Goal: Find specific page/section

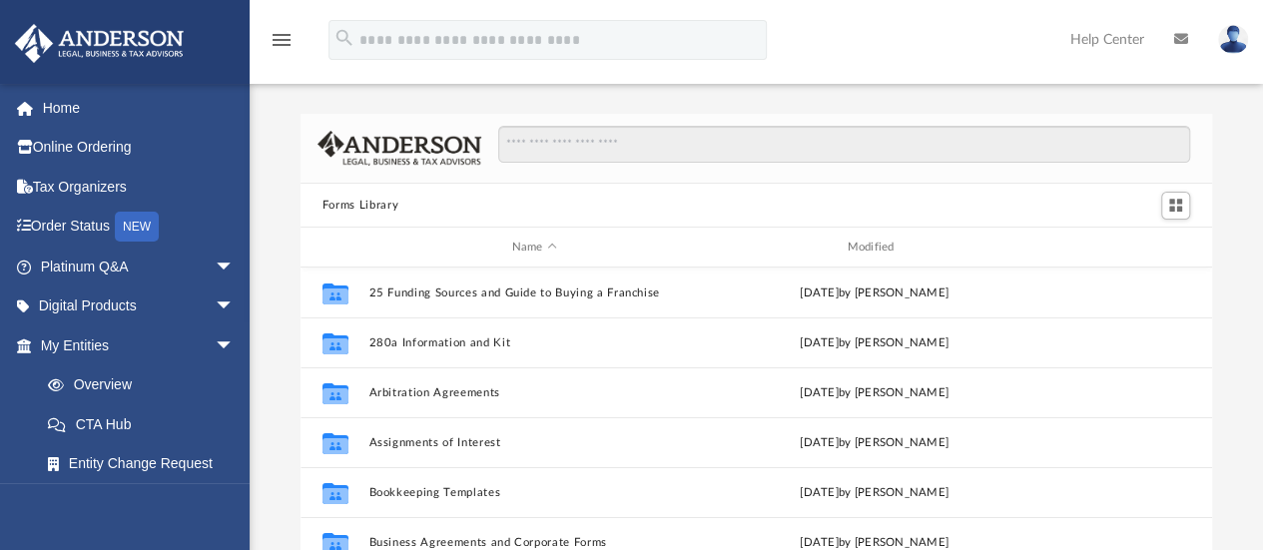
scroll to position [438, 897]
click at [127, 341] on link "My Entities arrow_drop_down" at bounding box center [139, 346] width 251 height 40
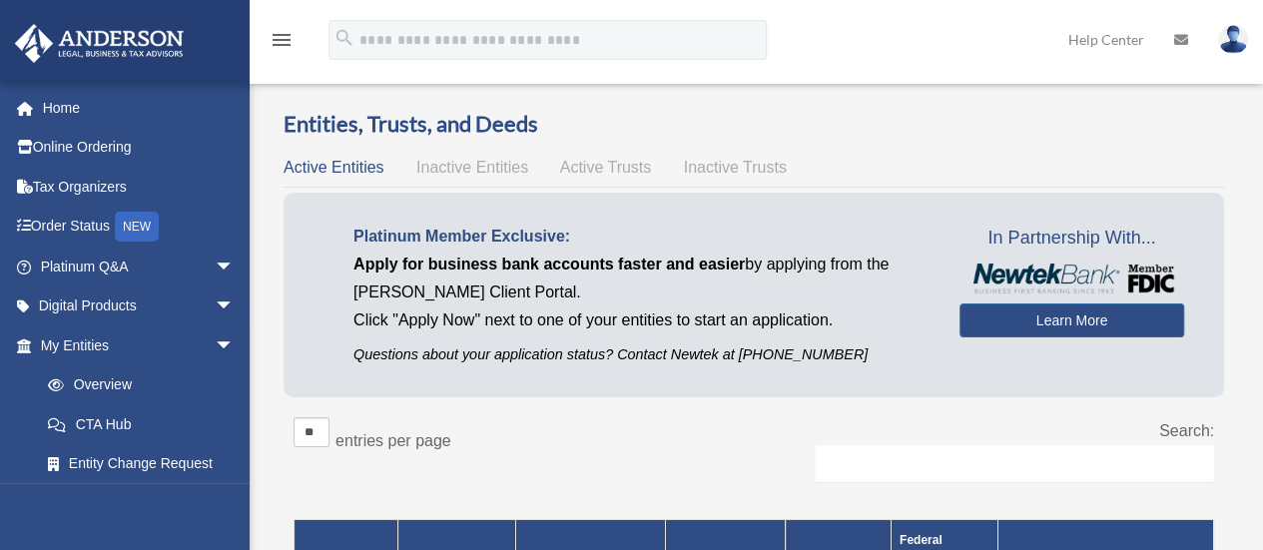
scroll to position [333, 0]
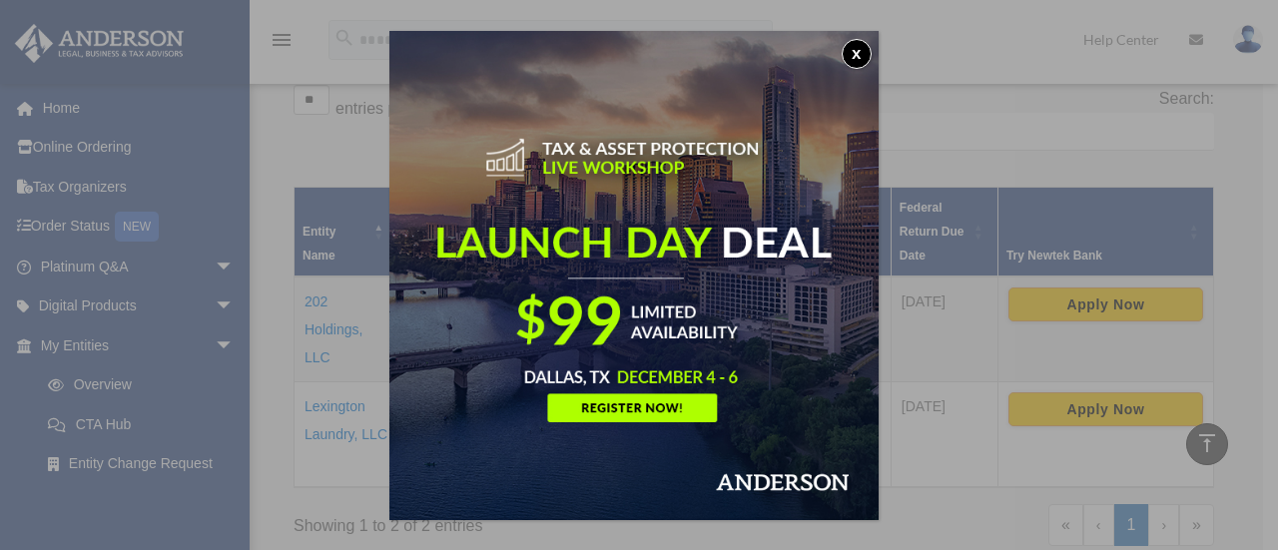
click at [857, 55] on button "x" at bounding box center [857, 54] width 30 height 30
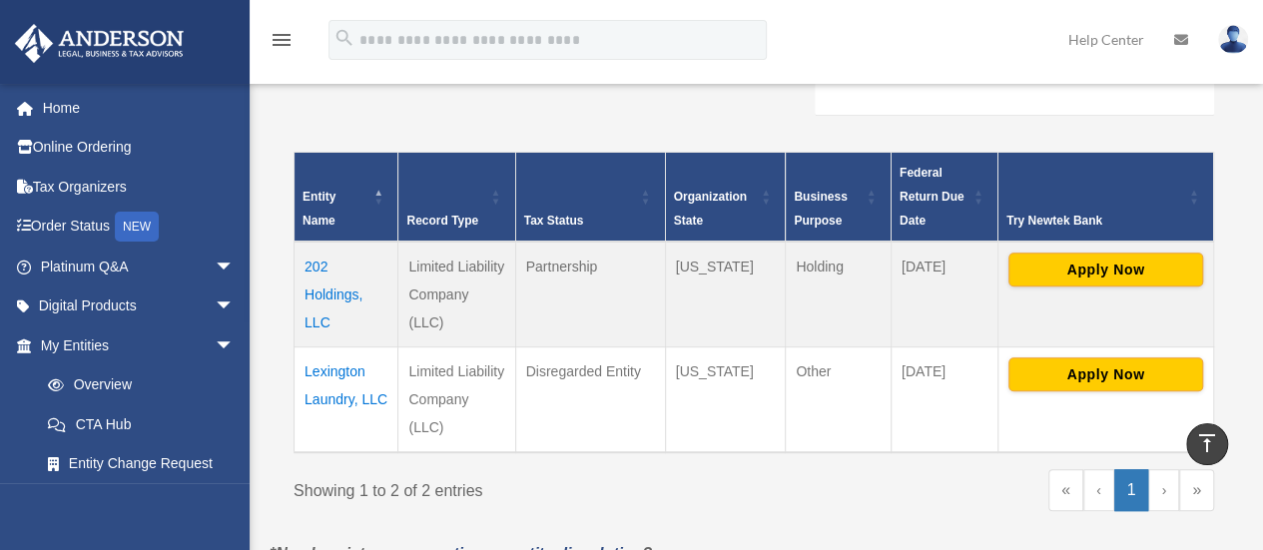
scroll to position [400, 0]
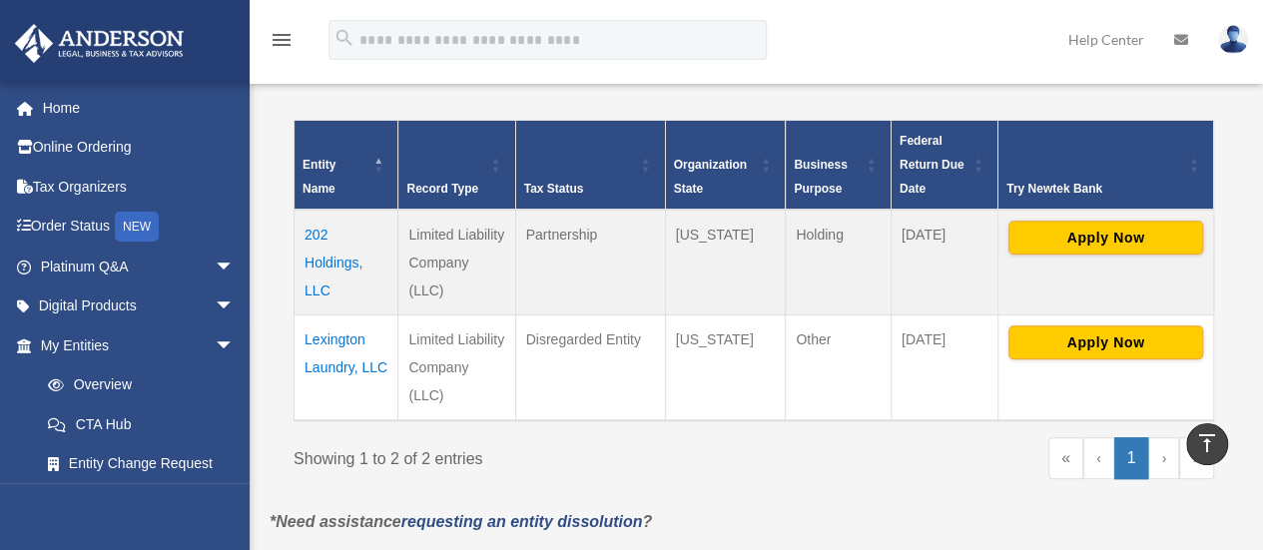
click at [336, 259] on td "202 Holdings, LLC" at bounding box center [347, 263] width 104 height 106
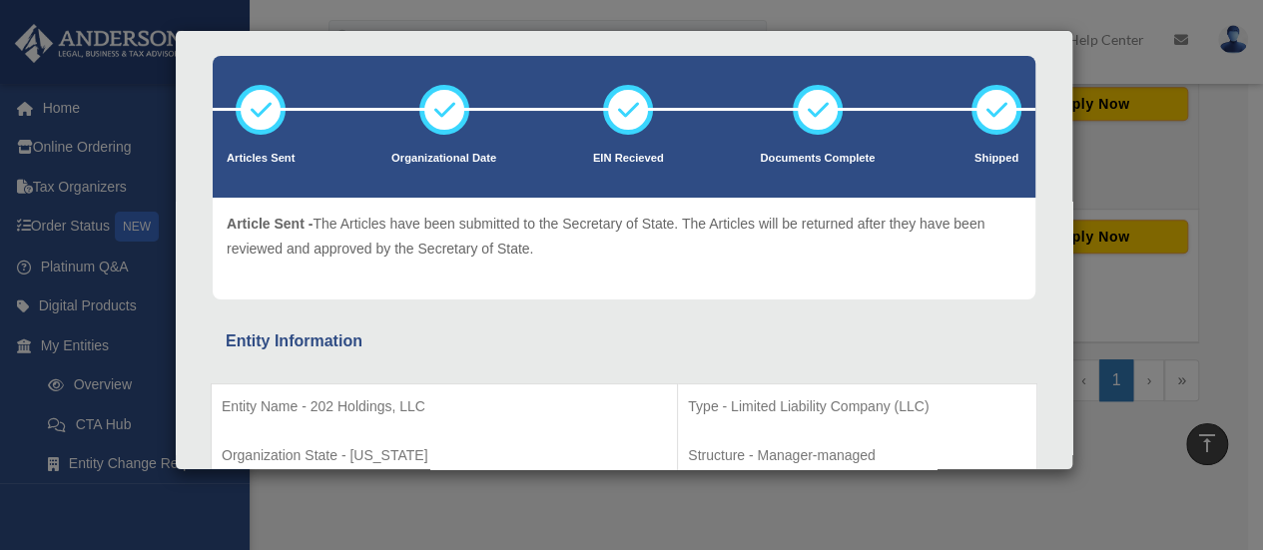
scroll to position [0, 0]
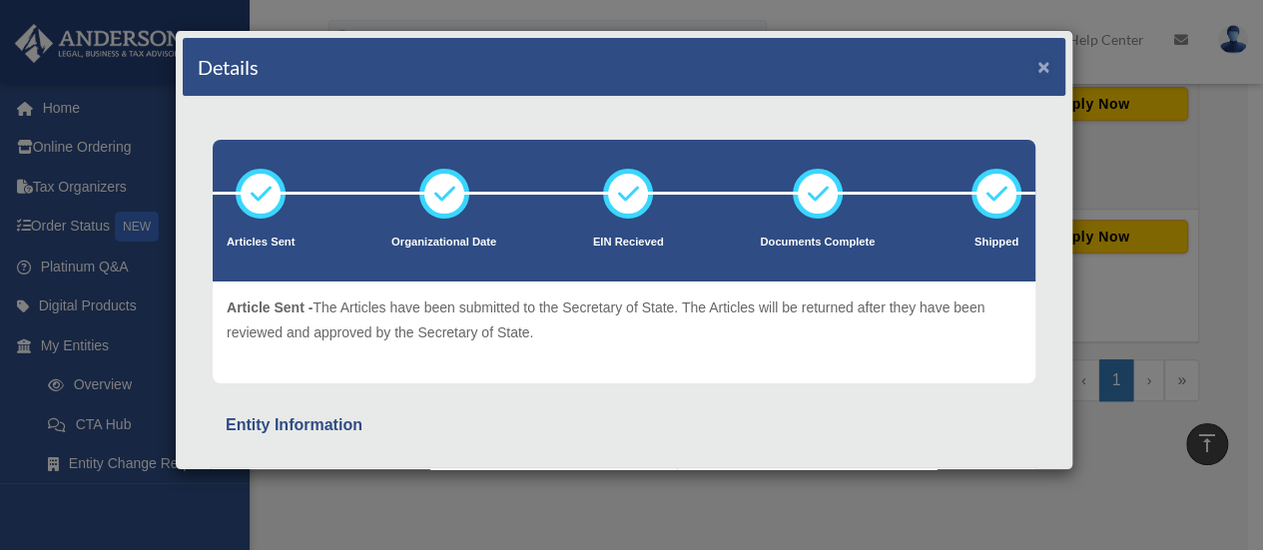
click at [1038, 65] on button "×" at bounding box center [1044, 66] width 13 height 21
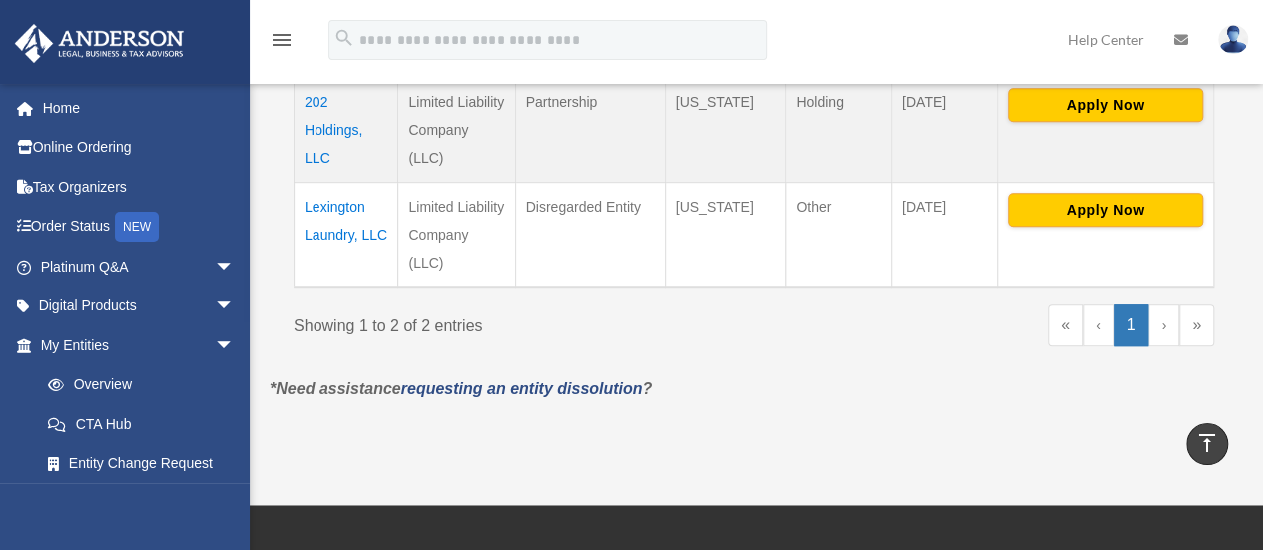
click at [335, 226] on td "Lexington Laundry, LLC" at bounding box center [347, 235] width 104 height 106
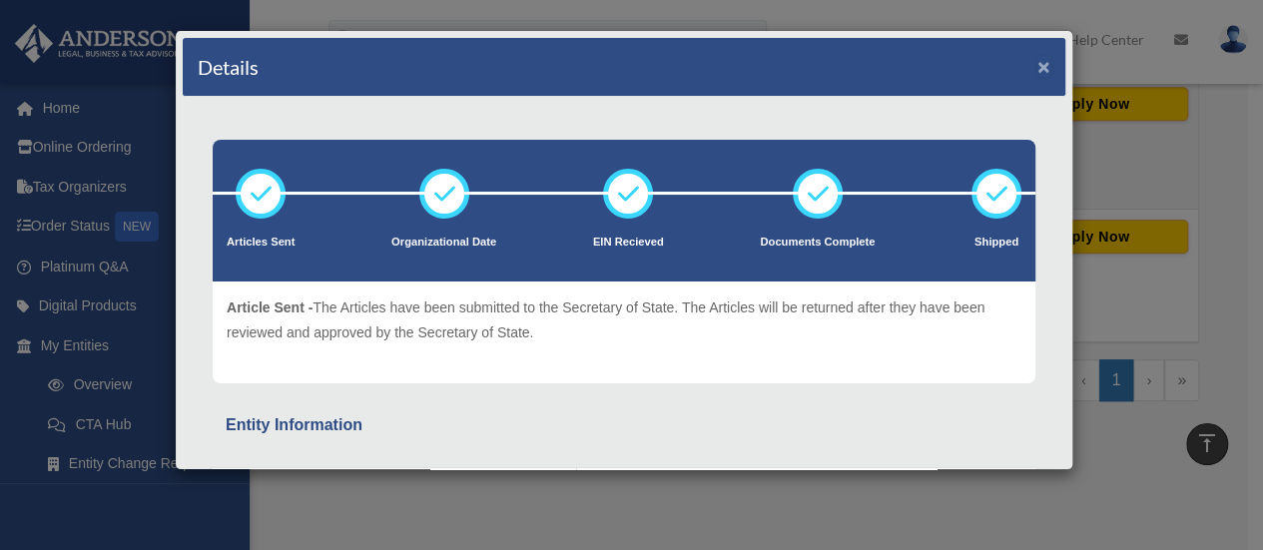
click at [1038, 67] on button "×" at bounding box center [1044, 66] width 13 height 21
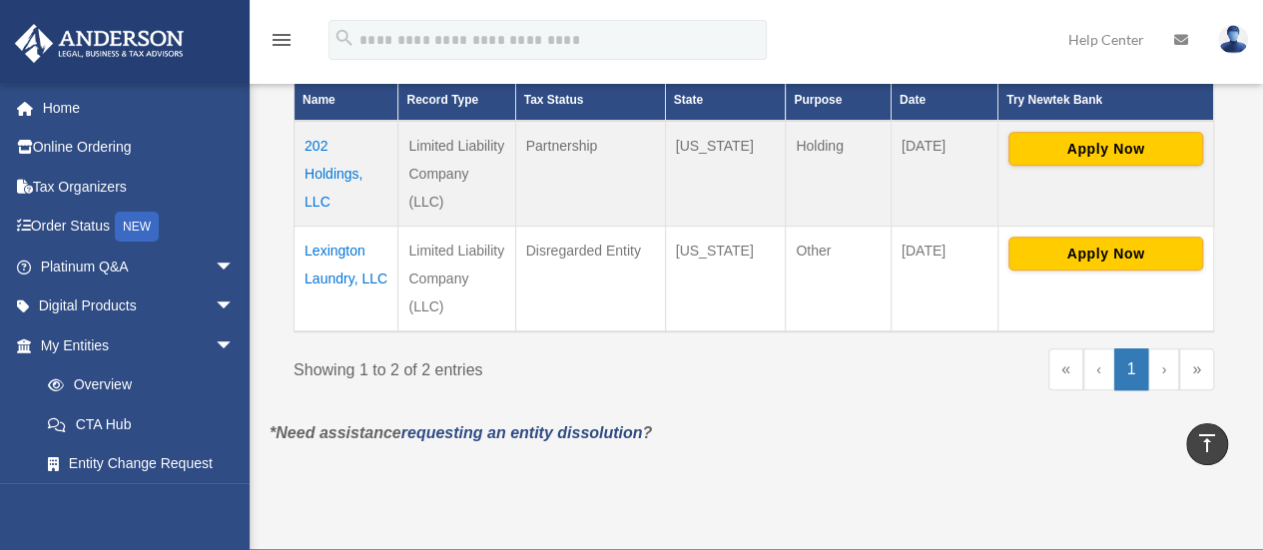
scroll to position [465, 0]
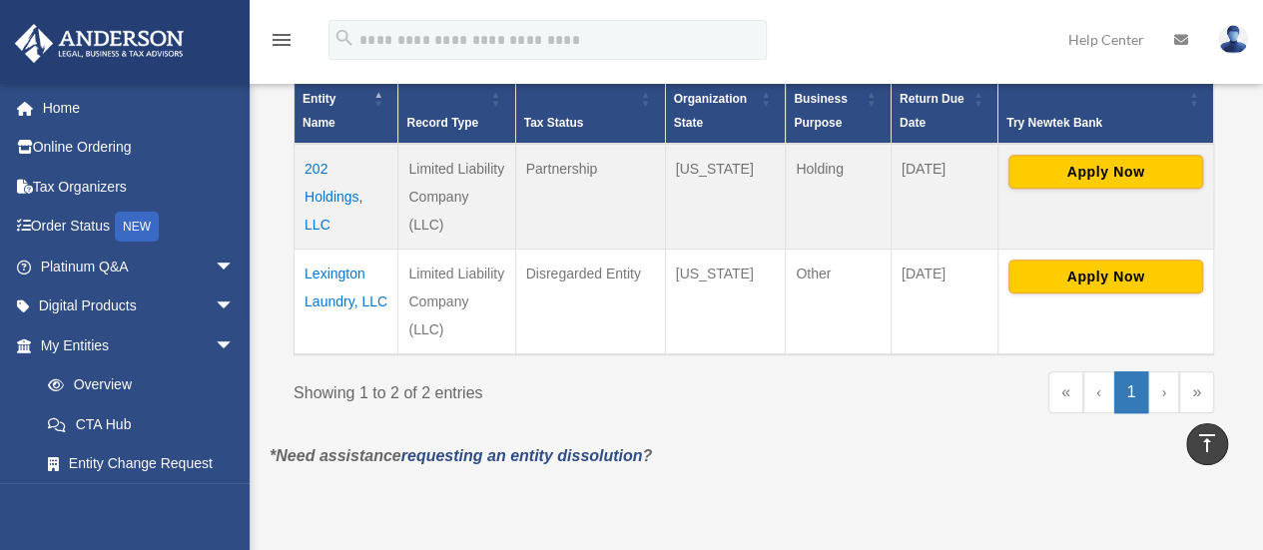
click at [318, 205] on td "202 Holdings, LLC" at bounding box center [347, 197] width 104 height 106
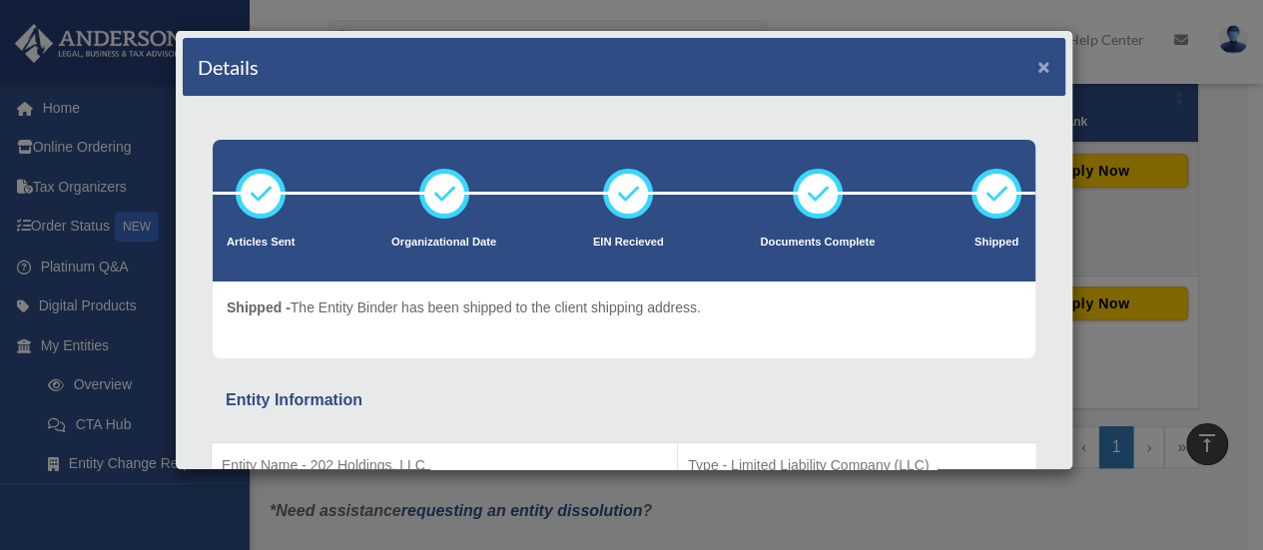
click at [1038, 65] on button "×" at bounding box center [1044, 66] width 13 height 21
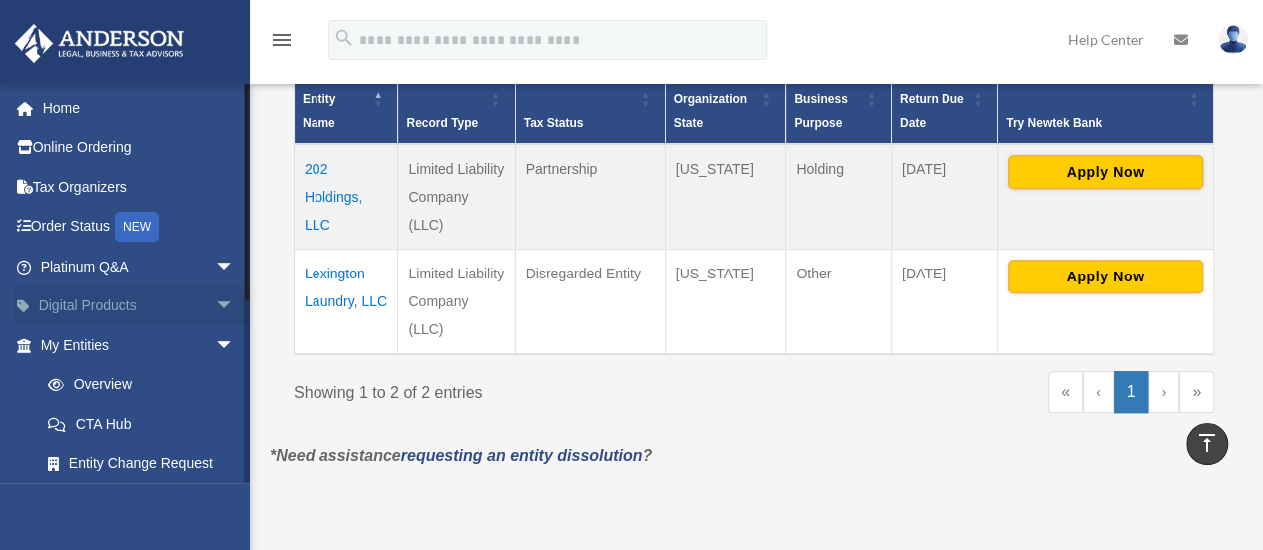
click at [126, 307] on link "Digital Products arrow_drop_down" at bounding box center [139, 307] width 251 height 40
